Goal: Task Accomplishment & Management: Complete application form

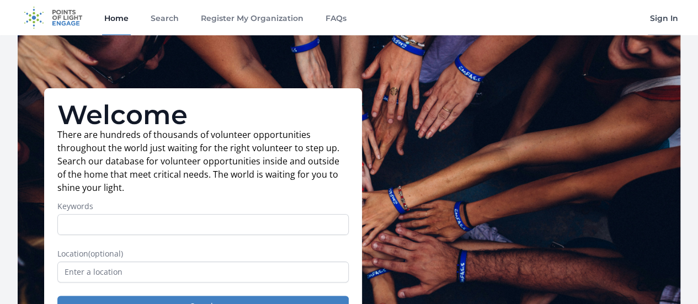
click at [667, 23] on link "Sign In" at bounding box center [664, 17] width 33 height 35
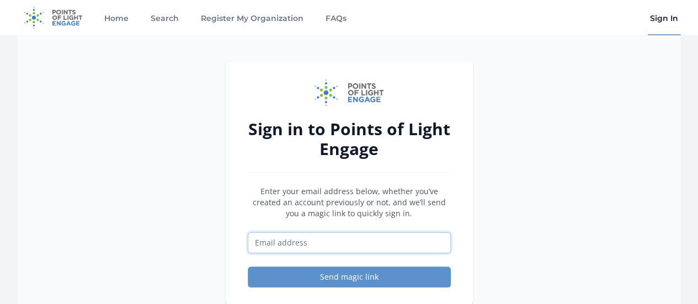
click at [310, 247] on input "Email address" at bounding box center [349, 242] width 203 height 21
type input "rebecca.anderson@silverado.com"
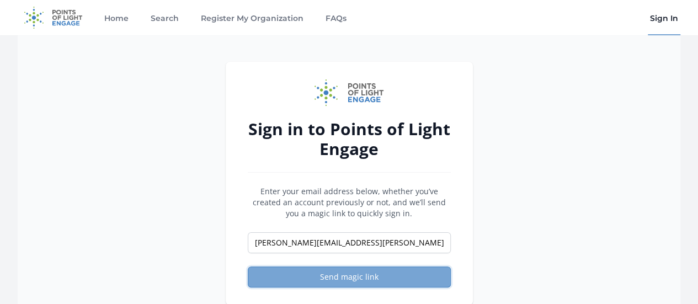
click at [359, 276] on button "Send magic link" at bounding box center [349, 277] width 203 height 21
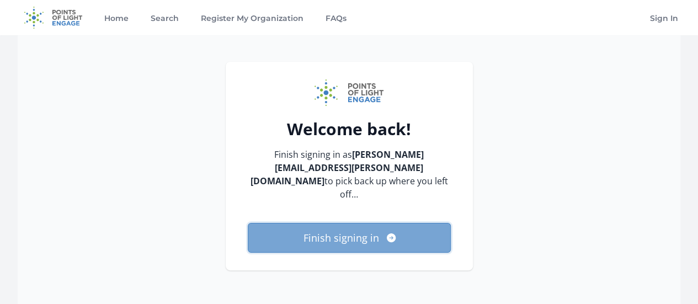
click at [361, 223] on button "Finish signing in" at bounding box center [349, 238] width 203 height 30
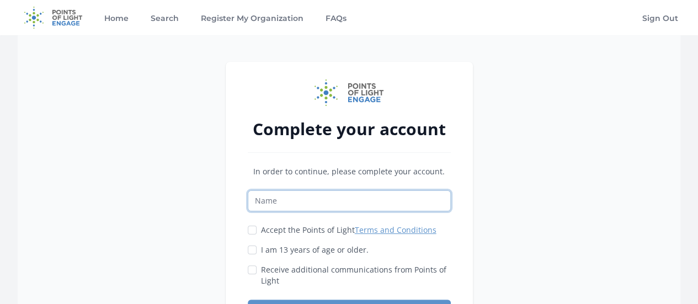
click at [358, 198] on input "Name" at bounding box center [349, 200] width 203 height 21
type input "[PERSON_NAME]"
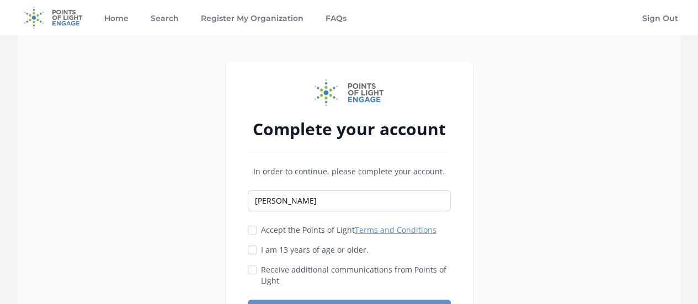
click at [512, 185] on div "Complete your account In order to continue, please complete your account. [PERS…" at bounding box center [349, 199] width 663 height 329
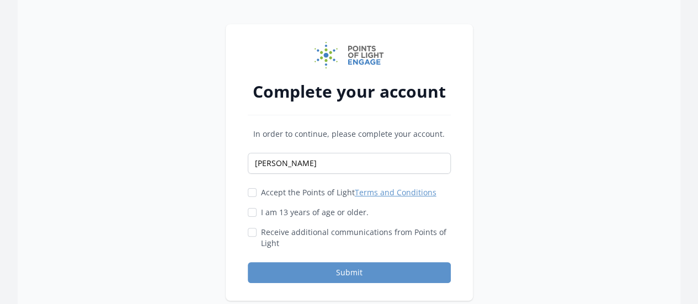
scroll to position [110, 0]
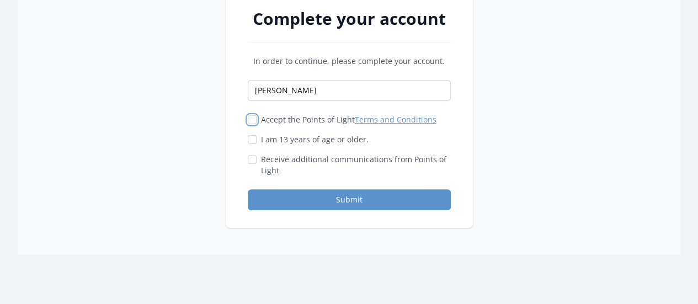
click at [251, 118] on input "Accept the Points of Light Terms and Conditions" at bounding box center [252, 119] width 9 height 9
checkbox input "true"
click at [253, 145] on div "Accept the Points of Light Terms and Conditions I am 13 years of age or older." at bounding box center [349, 145] width 203 height 62
click at [255, 140] on input "I am 13 years of age or older." at bounding box center [252, 139] width 9 height 9
checkbox input "true"
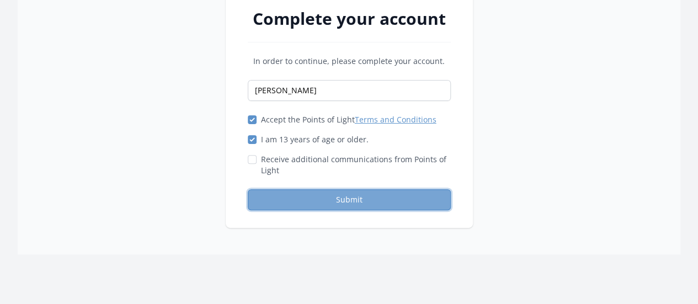
click at [306, 197] on button "Submit" at bounding box center [349, 199] width 203 height 21
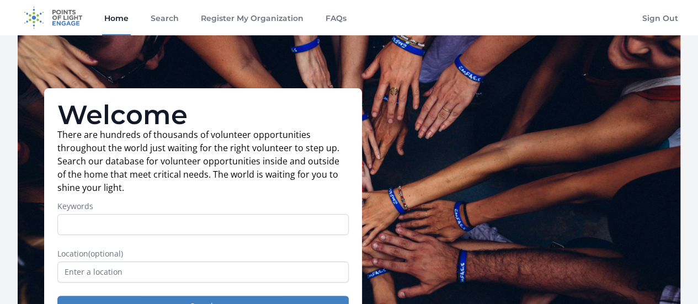
click at [121, 18] on link "Home" at bounding box center [116, 17] width 29 height 35
click at [232, 19] on link "Register My Organization" at bounding box center [252, 17] width 107 height 35
